Goal: Find specific page/section: Find specific page/section

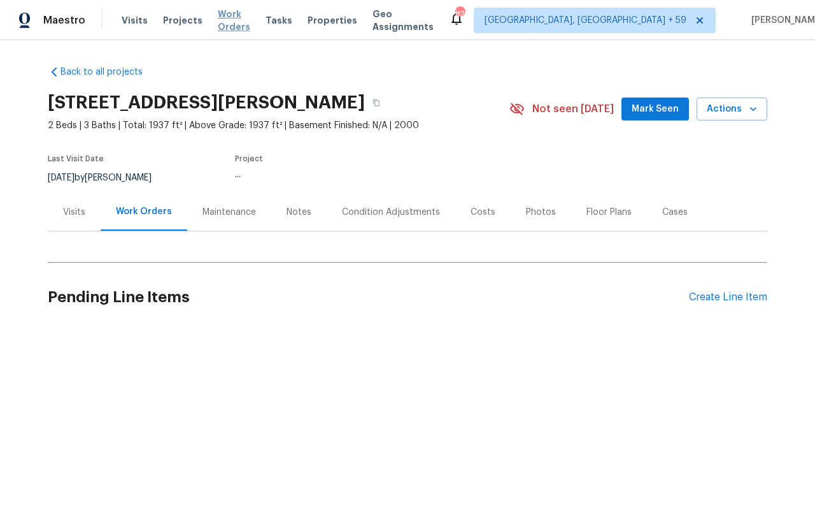
click at [218, 15] on span "Work Orders" at bounding box center [234, 20] width 32 height 25
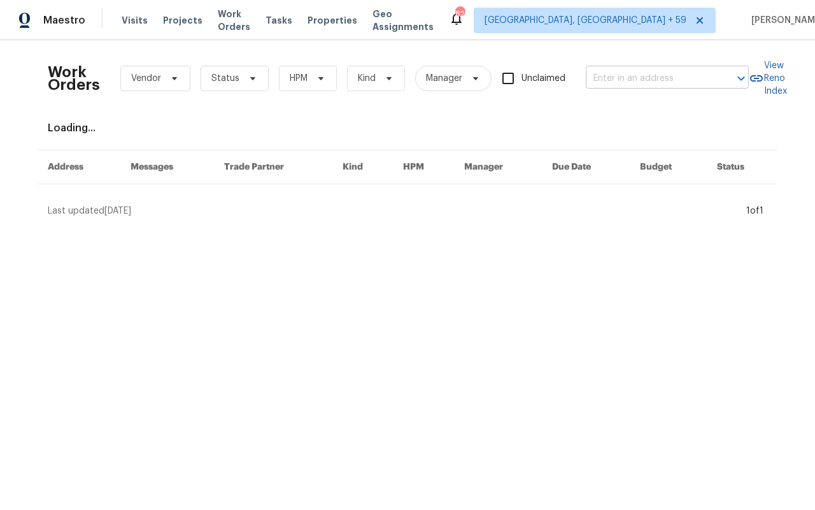
click at [647, 73] on input "text" at bounding box center [649, 79] width 127 height 20
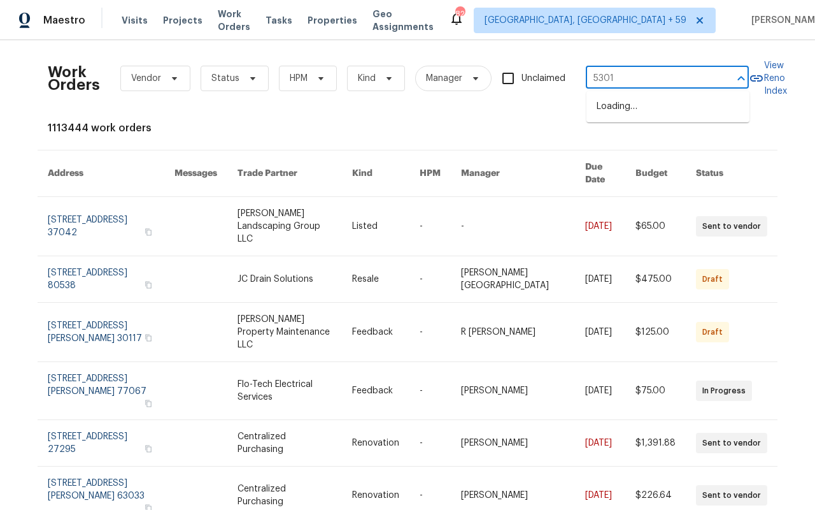
type input "5301"
type input "oak trail"
click at [678, 73] on input "oak trail" at bounding box center [649, 79] width 127 height 20
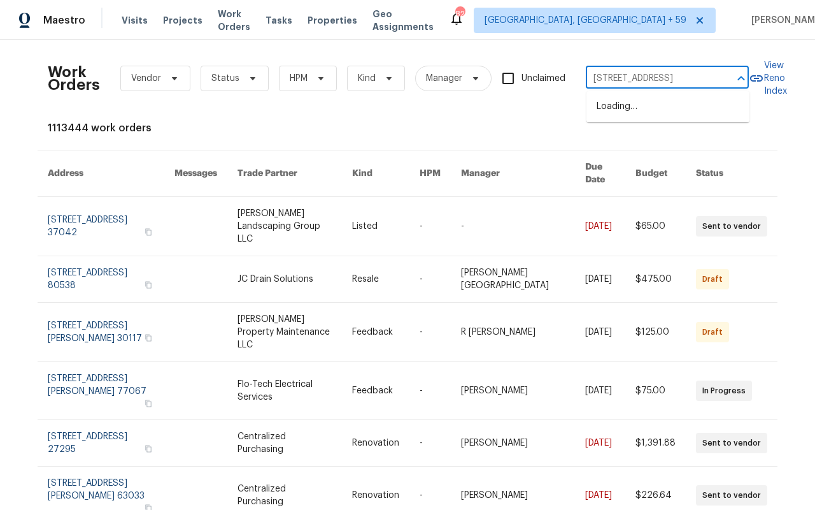
type input "[STREET_ADDRESS]"
click at [666, 115] on li "[STREET_ADDRESS]" at bounding box center [668, 106] width 163 height 21
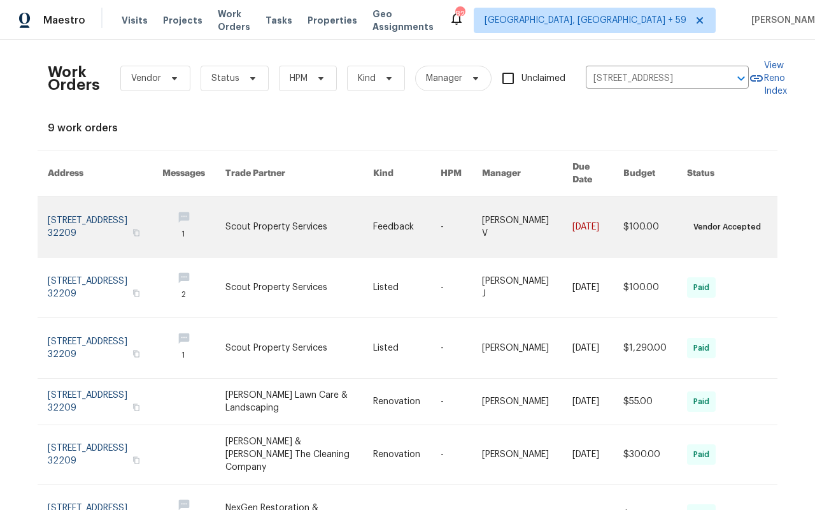
click at [96, 200] on link at bounding box center [105, 227] width 115 height 60
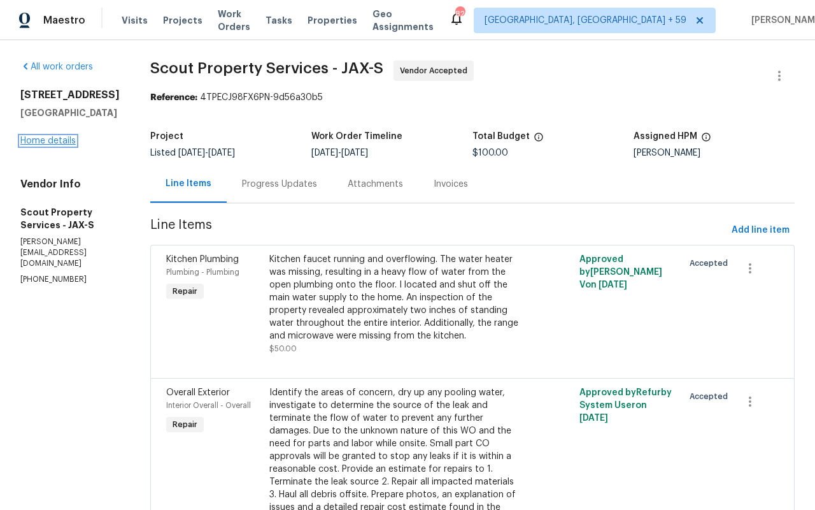
click at [34, 145] on link "Home details" at bounding box center [47, 140] width 55 height 9
